Goal: Task Accomplishment & Management: Complete application form

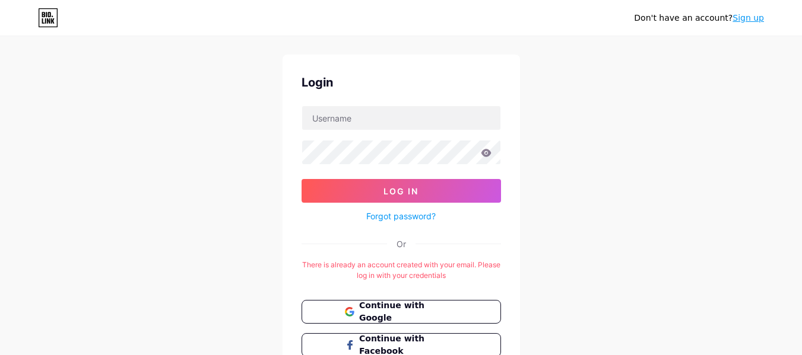
scroll to position [22, 0]
click at [452, 316] on span "Continue with Google" at bounding box center [407, 312] width 99 height 26
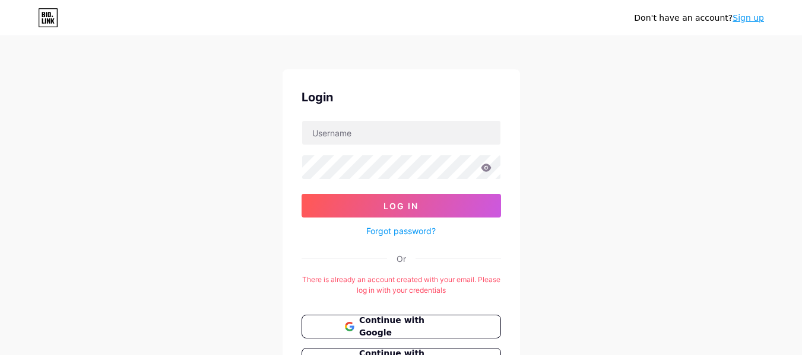
scroll to position [6, 0]
click at [755, 15] on link "Sign up" at bounding box center [747, 17] width 31 height 9
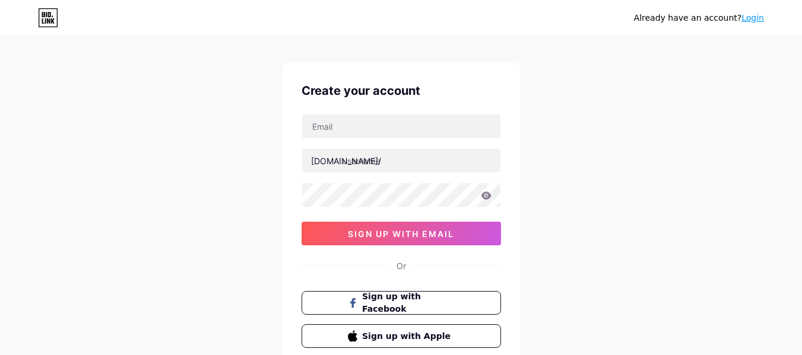
scroll to position [12, 0]
click at [397, 129] on input "text" at bounding box center [401, 127] width 198 height 24
